Goal: Find specific page/section: Find specific page/section

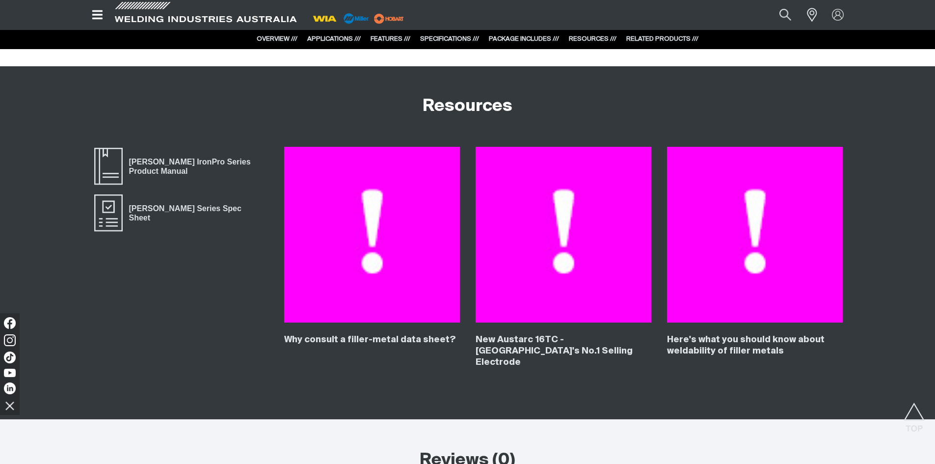
scroll to position [3780, 0]
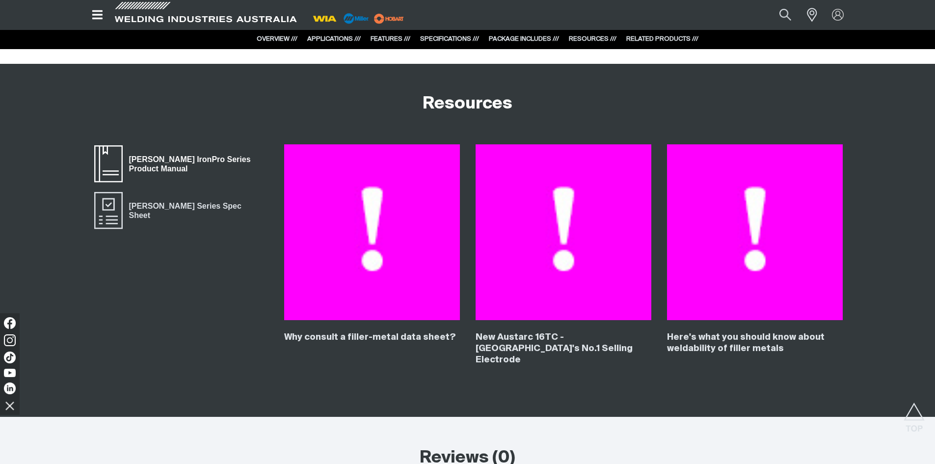
click at [222, 153] on span "Bernard IronPro Series Product Manual" at bounding box center [196, 164] width 146 height 22
click at [203, 191] on link "Bernard IronPro Series Spec Sheet" at bounding box center [181, 210] width 176 height 39
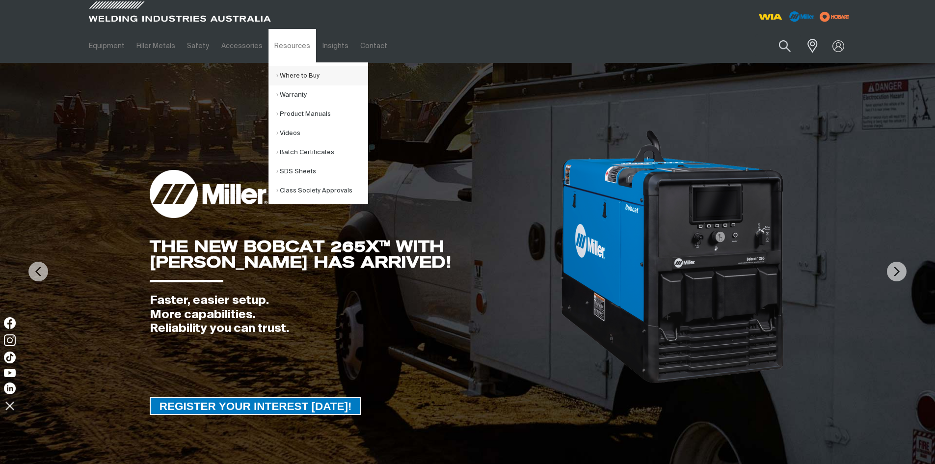
click at [302, 77] on link "Where to Buy" at bounding box center [321, 75] width 91 height 19
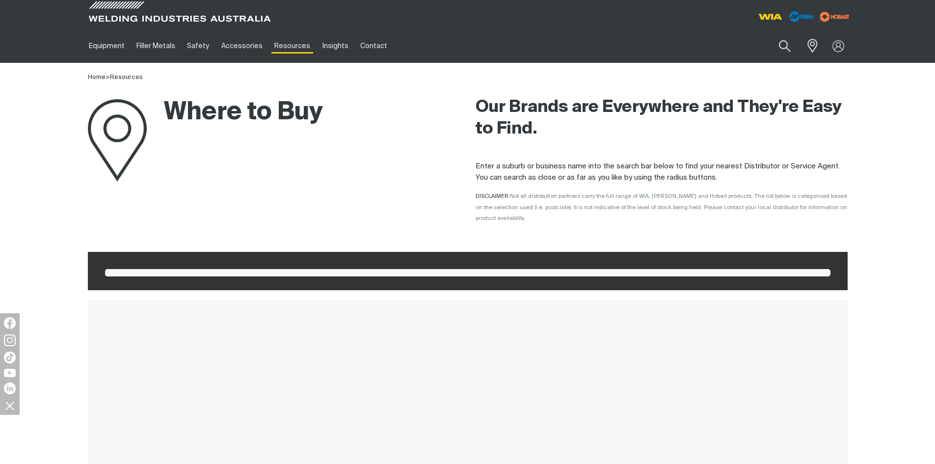
click at [201, 269] on span at bounding box center [468, 272] width 726 height 7
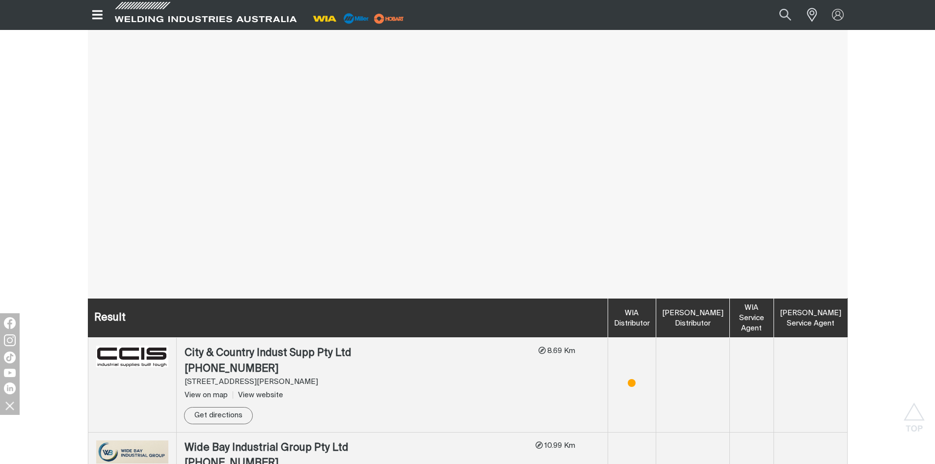
scroll to position [48, 0]
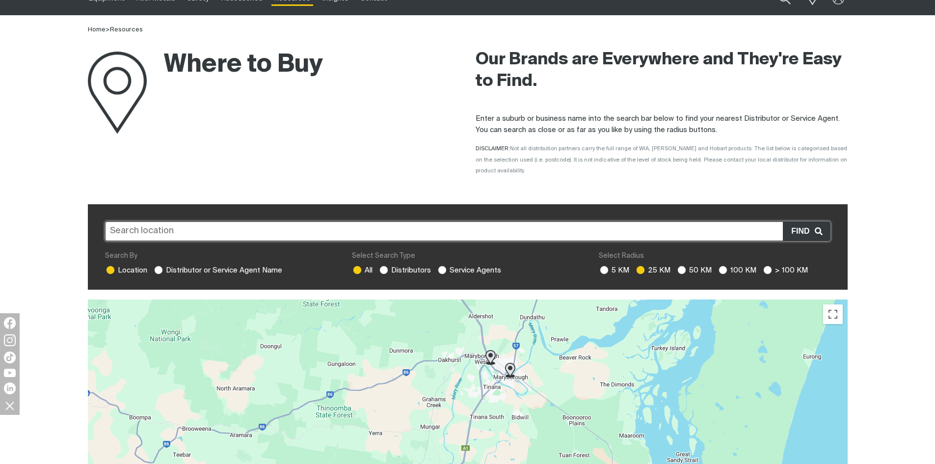
click at [180, 221] on input "text" at bounding box center [468, 231] width 726 height 20
click at [166, 222] on input "text" at bounding box center [468, 231] width 726 height 20
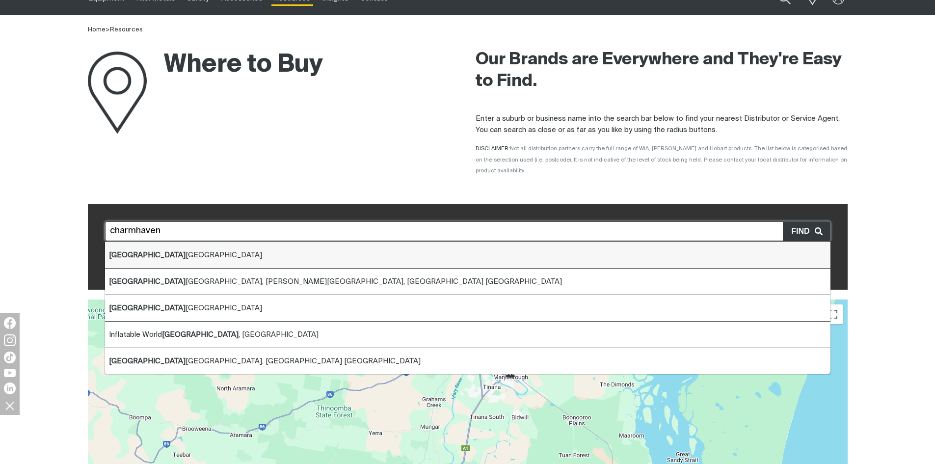
click at [181, 243] on li "[GEOGRAPHIC_DATA] [GEOGRAPHIC_DATA]" at bounding box center [468, 255] width 726 height 27
type input "[GEOGRAPHIC_DATA] [GEOGRAPHIC_DATA]"
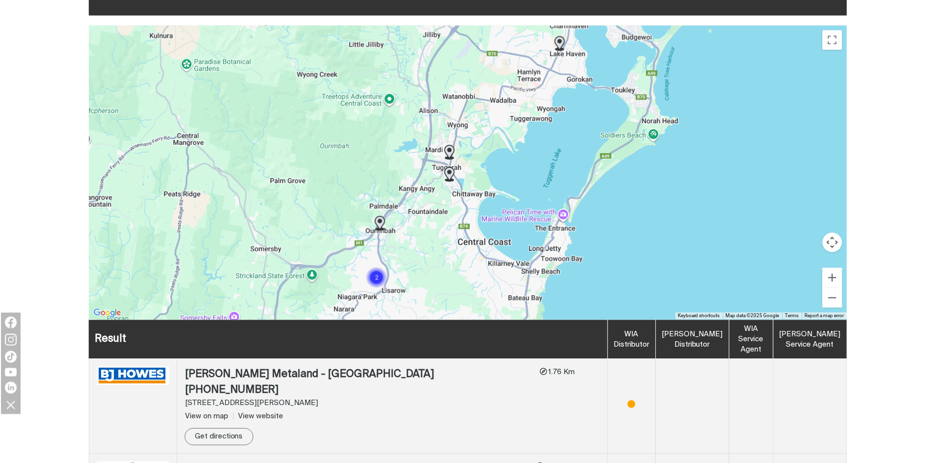
scroll to position [342, 0]
